Goal: Navigation & Orientation: Find specific page/section

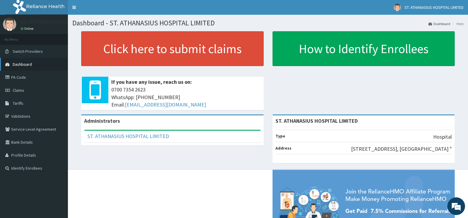
click at [29, 62] on span "Dashboard" at bounding box center [22, 64] width 19 height 5
click at [17, 115] on link "Validations" at bounding box center [34, 116] width 68 height 13
